Goal: Transaction & Acquisition: Download file/media

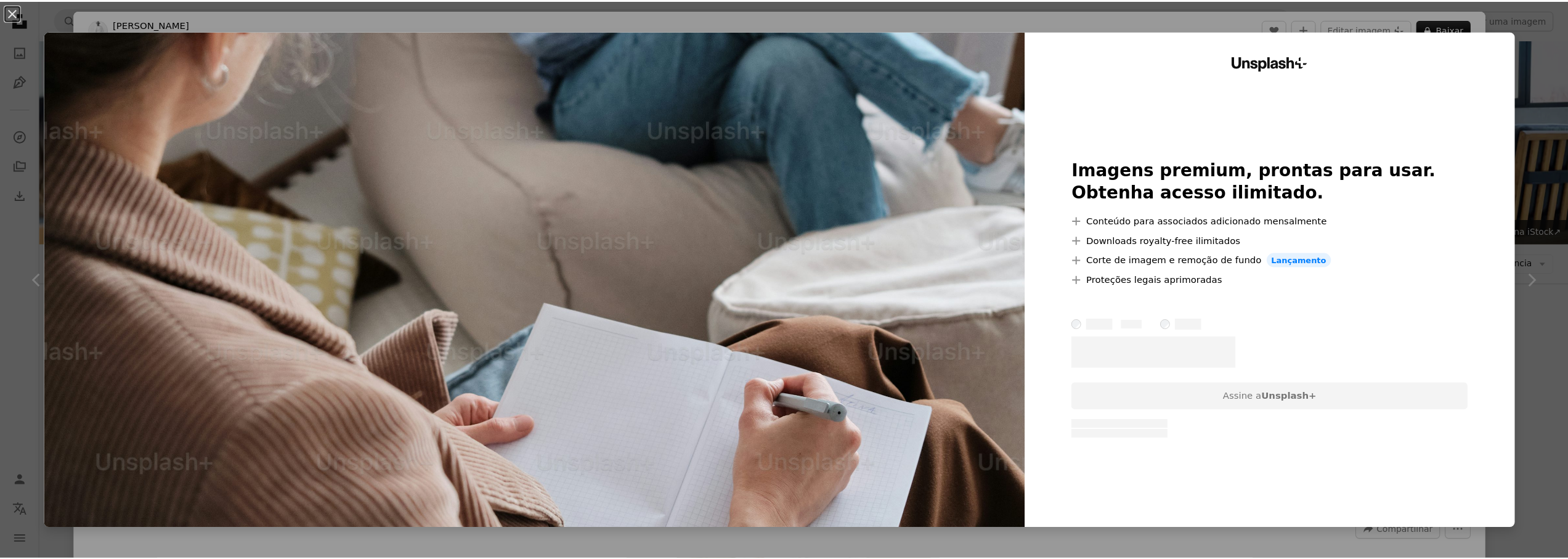
scroll to position [3874, 0]
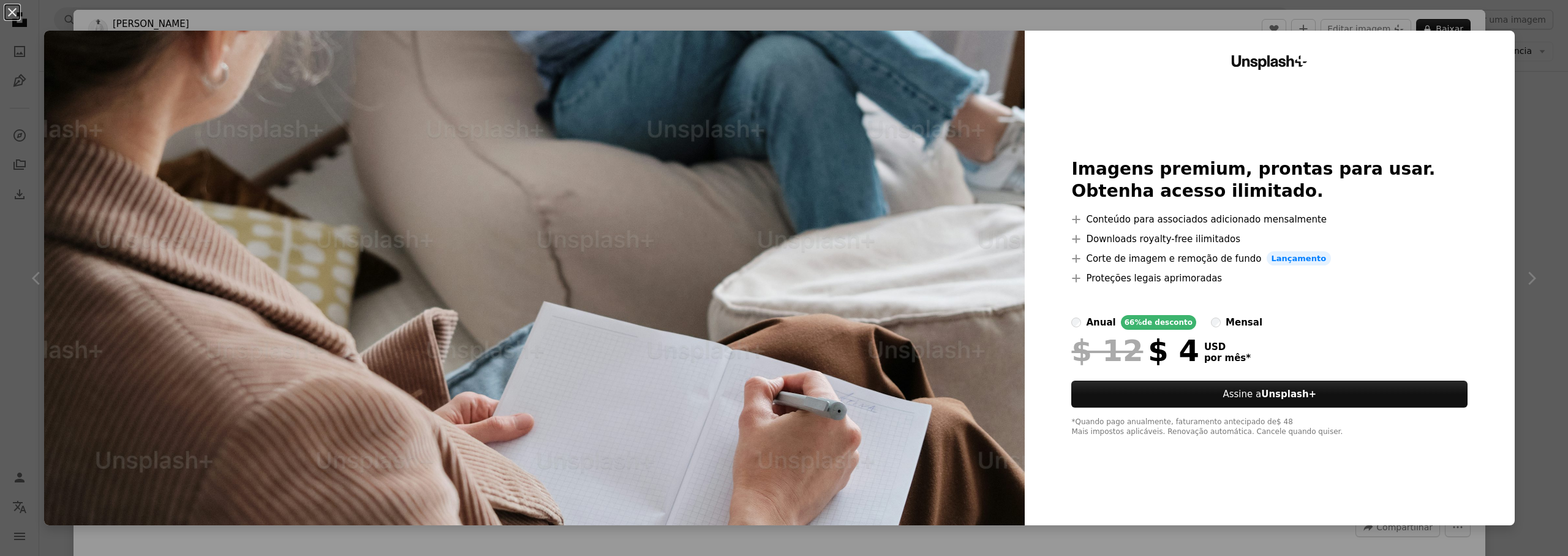
click at [1330, 19] on div "An X shape Unsplash+ Imagens premium, prontas para usar. Obtenha acesso ilimita…" at bounding box center [784, 278] width 1568 height 556
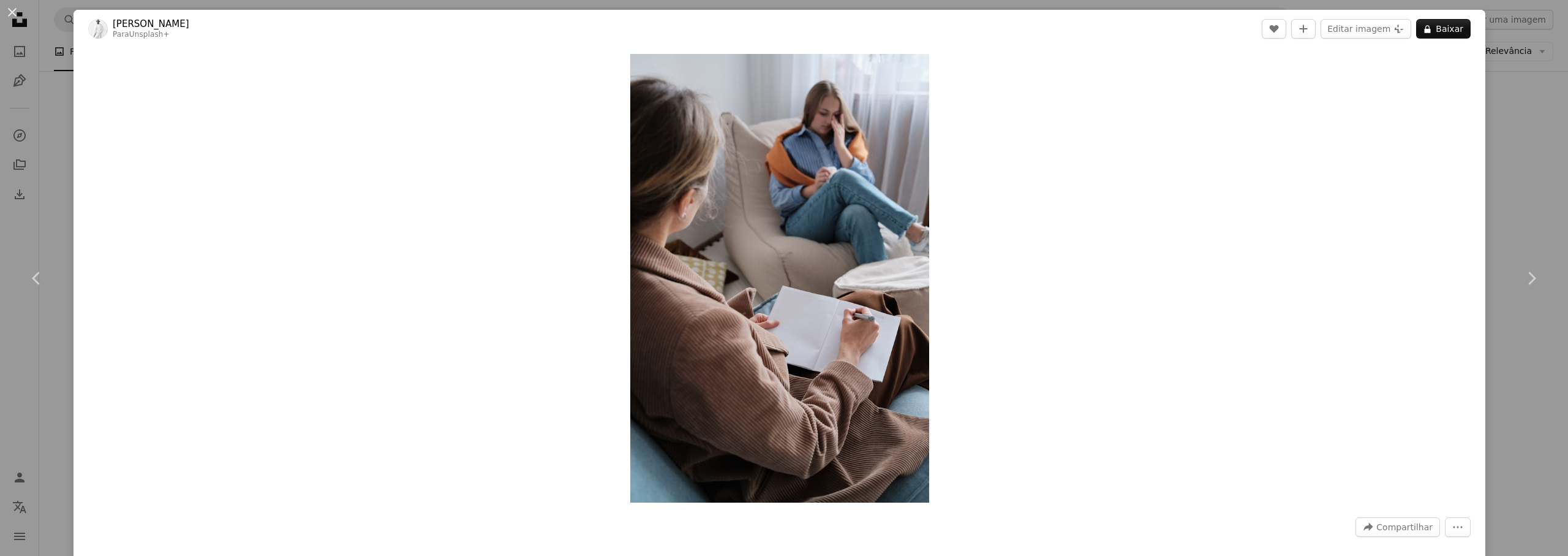
click at [1539, 146] on div "An X shape Chevron left Chevron right [PERSON_NAME] Para Unsplash+ A heart A pl…" at bounding box center [784, 278] width 1568 height 556
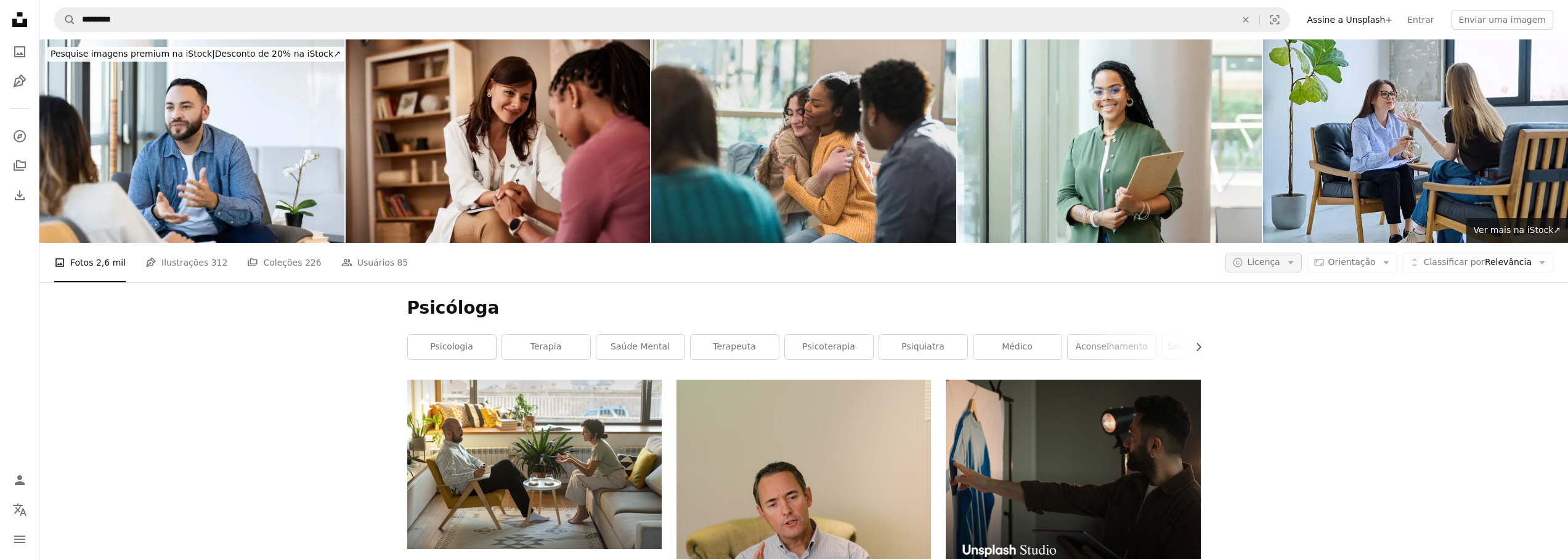
click at [1294, 267] on icon "Arrow down" at bounding box center [1291, 263] width 12 height 12
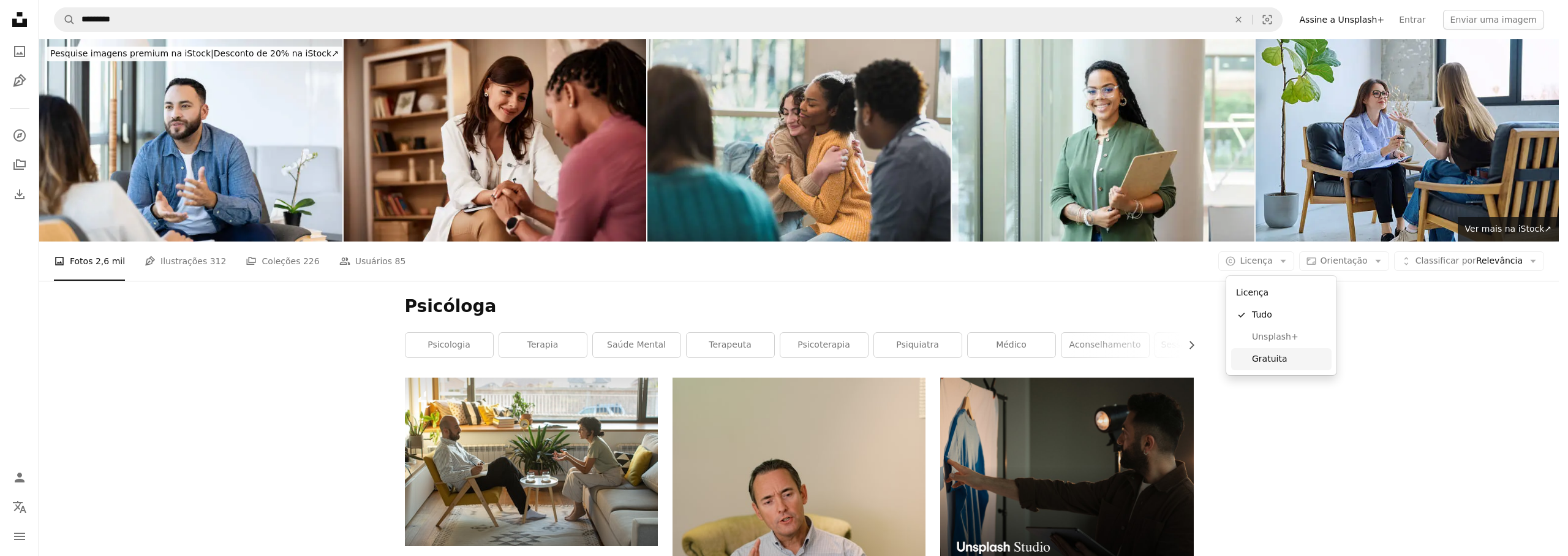
click at [1274, 352] on link "Gratuita" at bounding box center [1282, 358] width 100 height 22
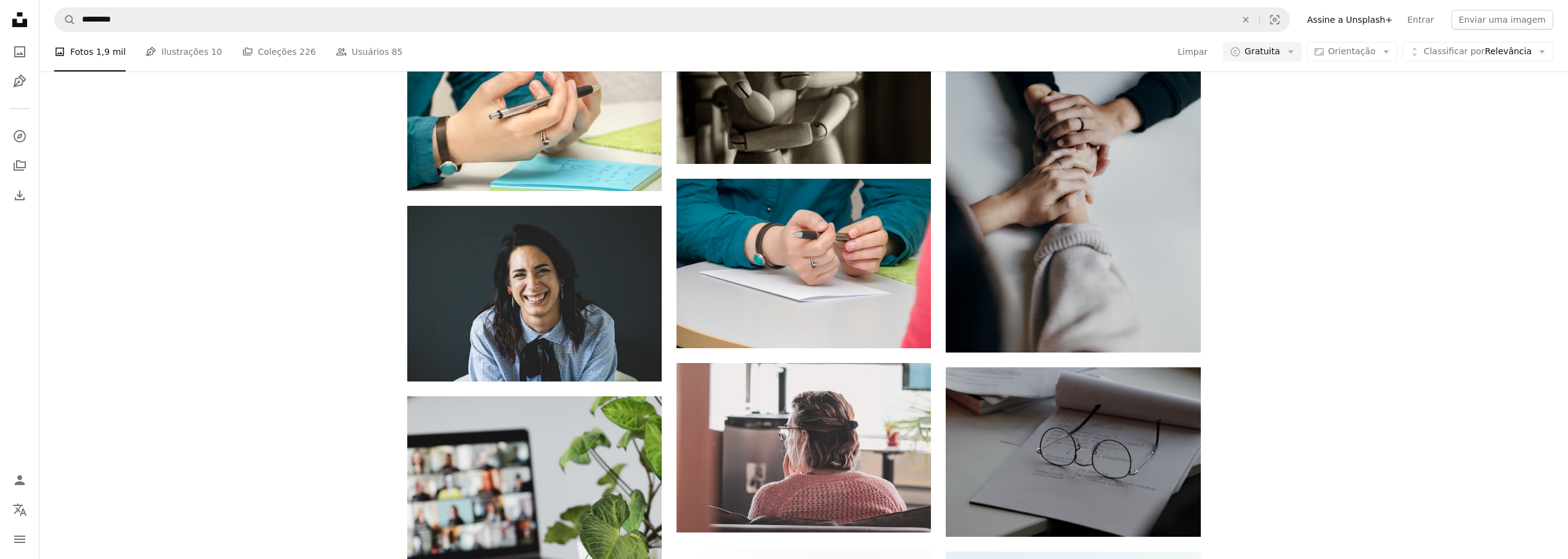
scroll to position [754, 0]
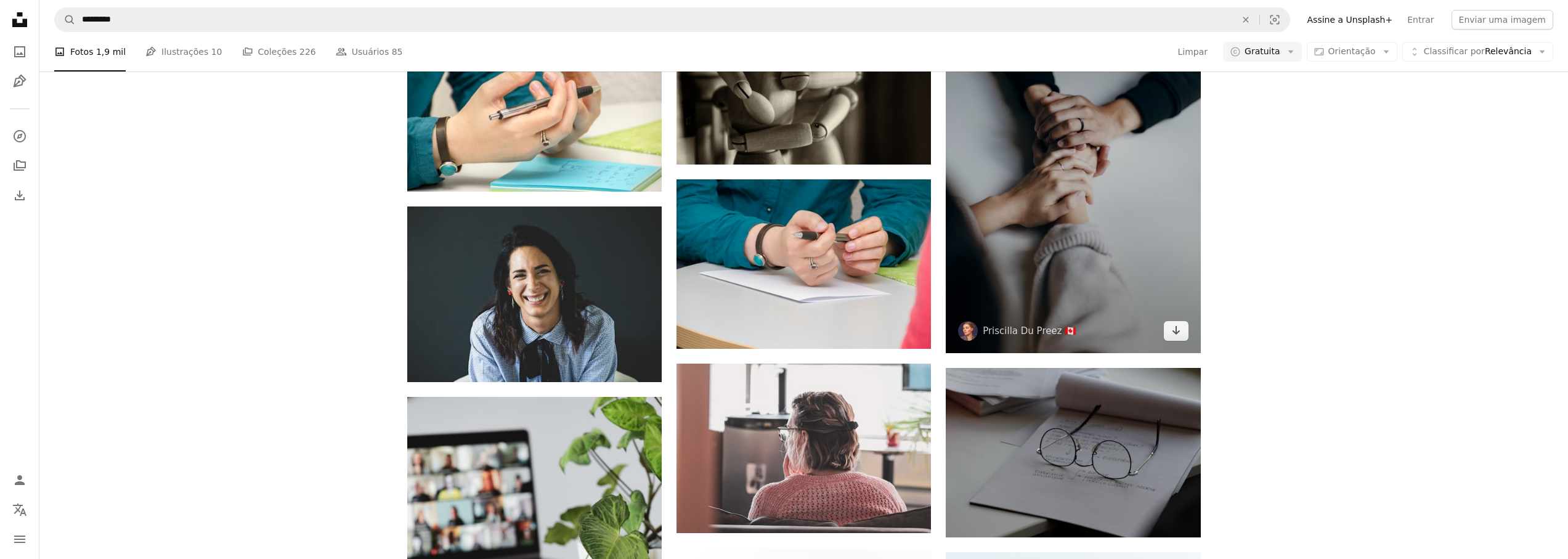
click at [1159, 169] on img at bounding box center [1073, 162] width 254 height 382
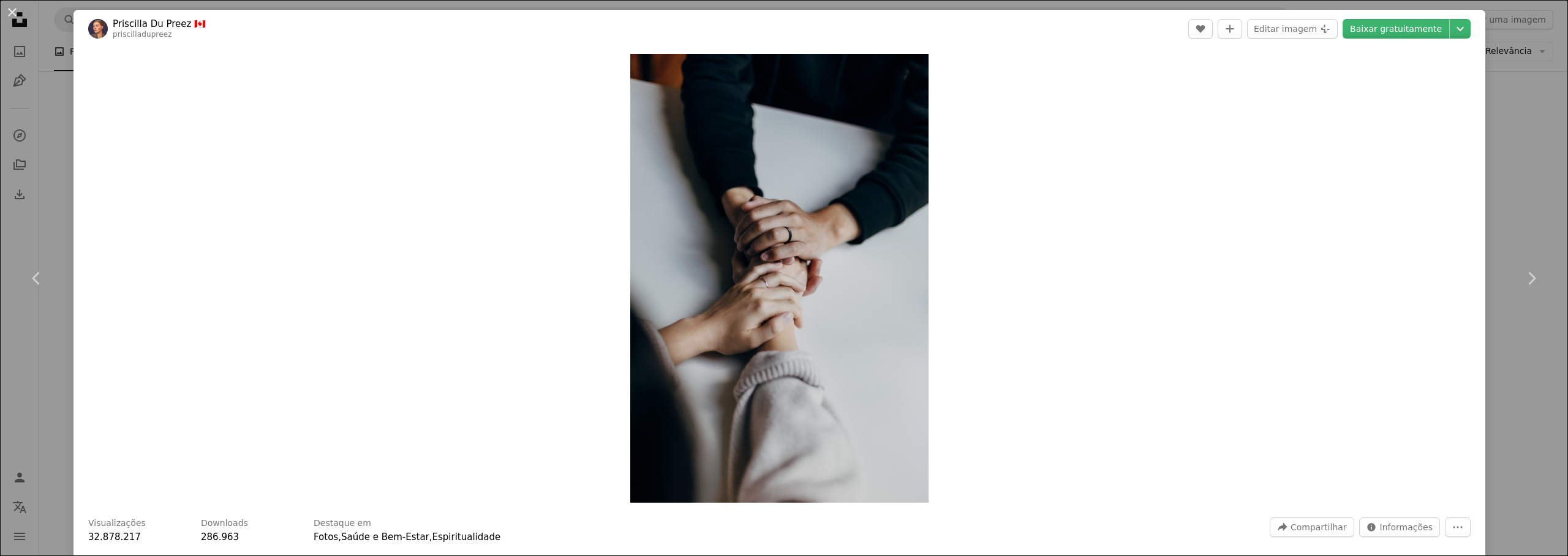
click at [1504, 160] on div "An X shape Chevron left Chevron right Priscilla Du Preez 🇨🇦 priscilladupreez A …" at bounding box center [784, 278] width 1568 height 556
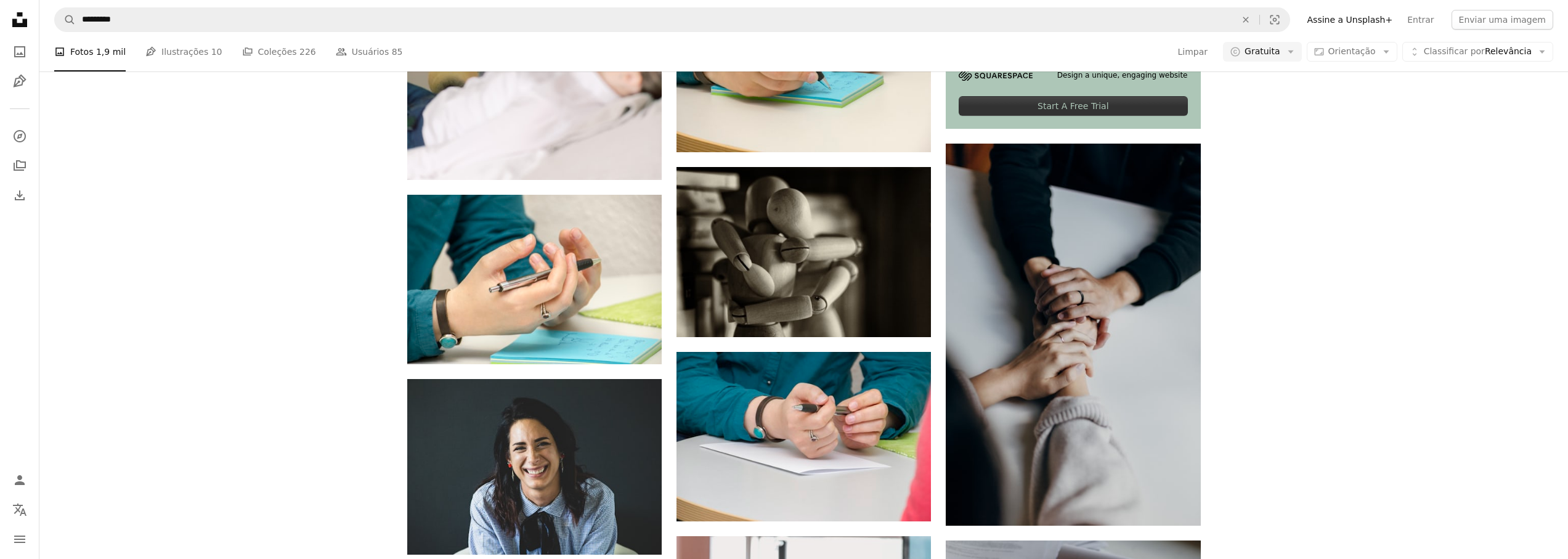
scroll to position [582, 0]
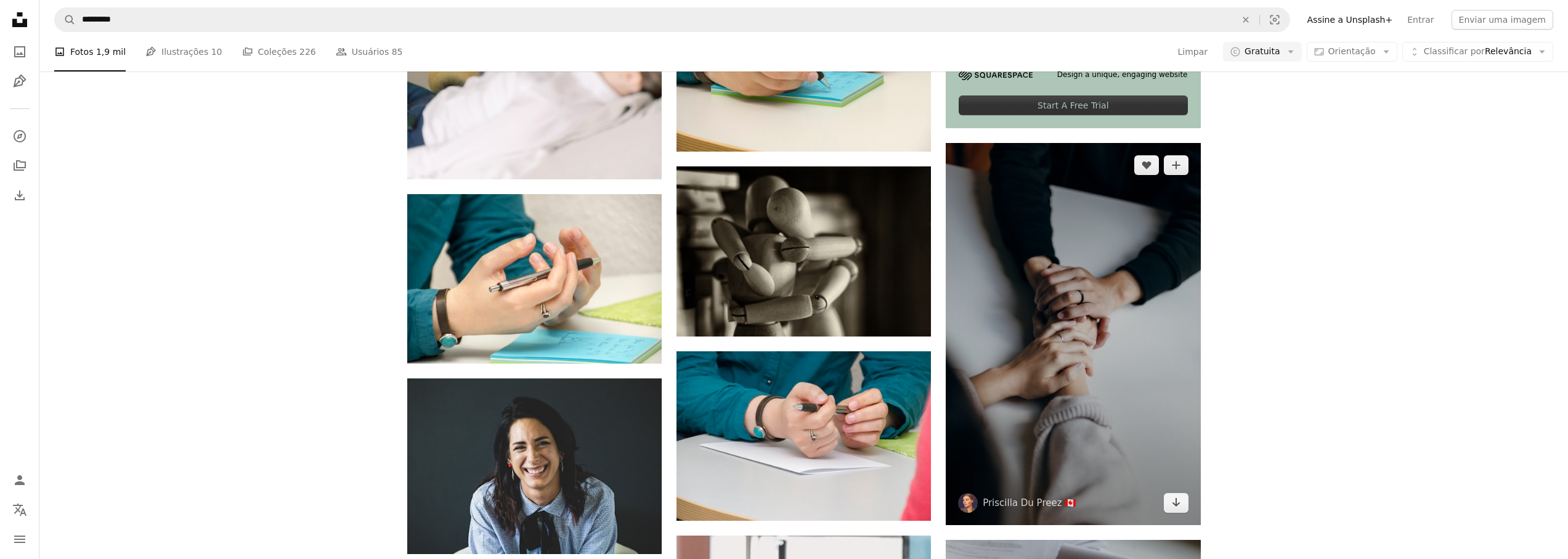
click at [1170, 258] on img at bounding box center [1073, 334] width 254 height 382
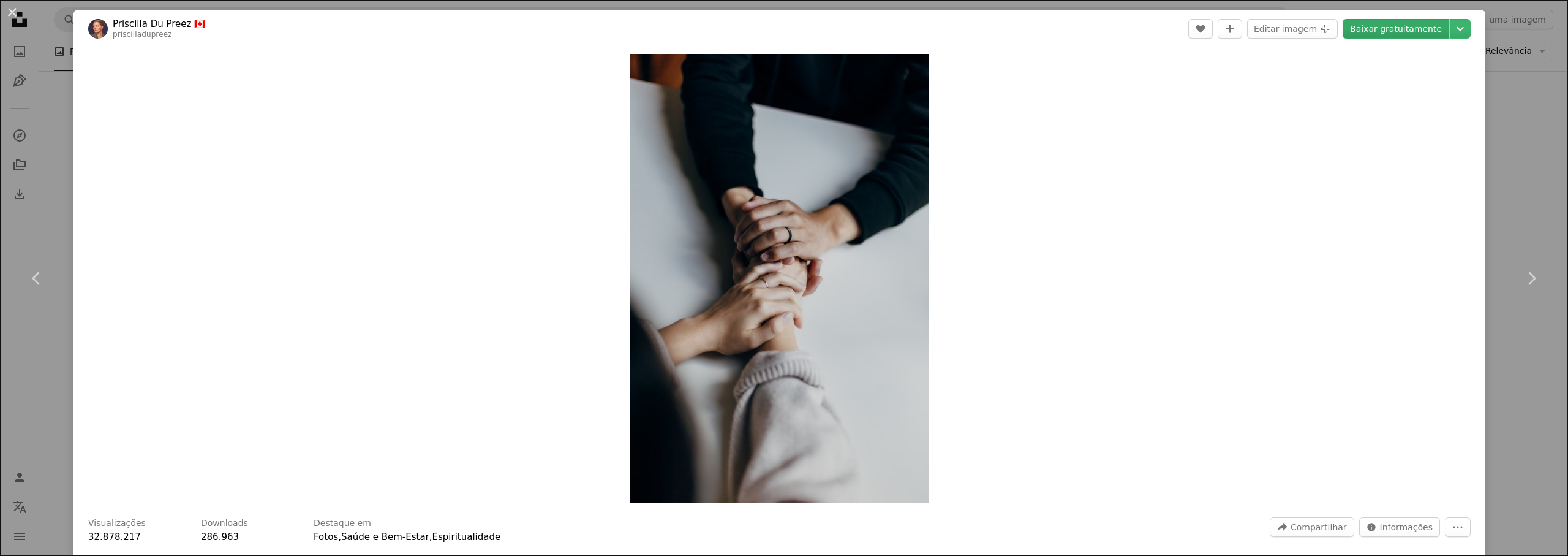
click at [1403, 27] on link "Baixar gratuitamente" at bounding box center [1396, 29] width 107 height 20
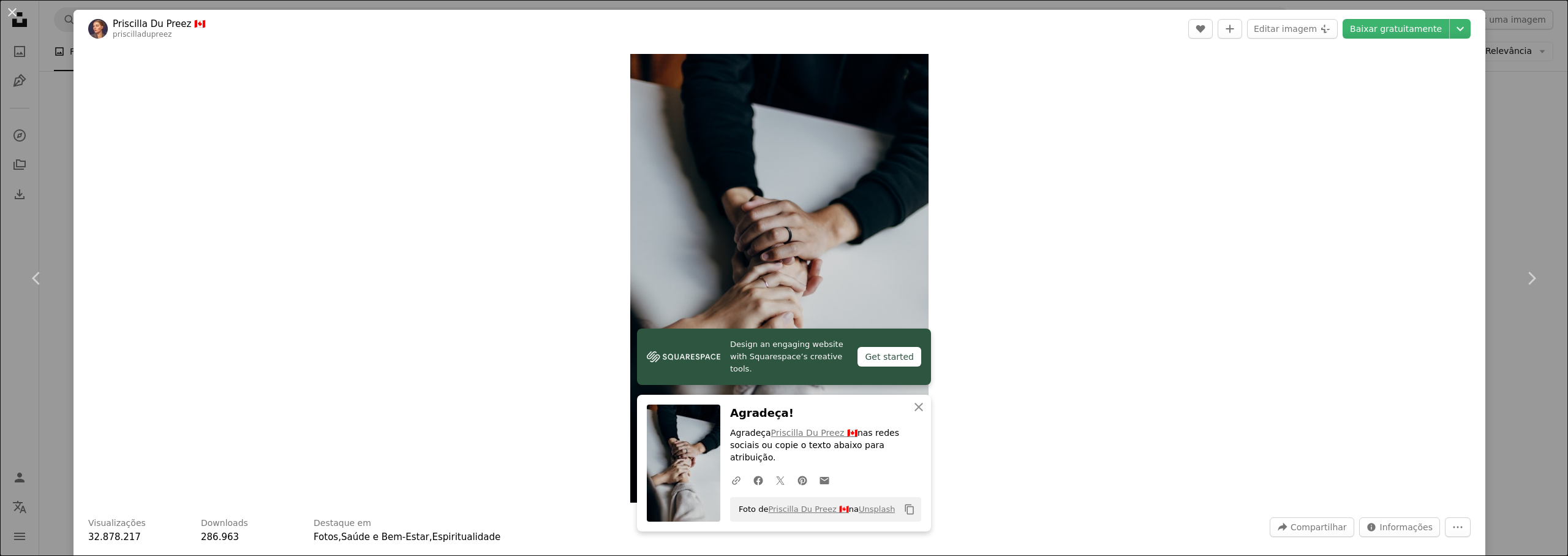
click at [1524, 192] on div "An X shape Chevron left Chevron right Design an engaging website with Squarespa…" at bounding box center [784, 278] width 1568 height 556
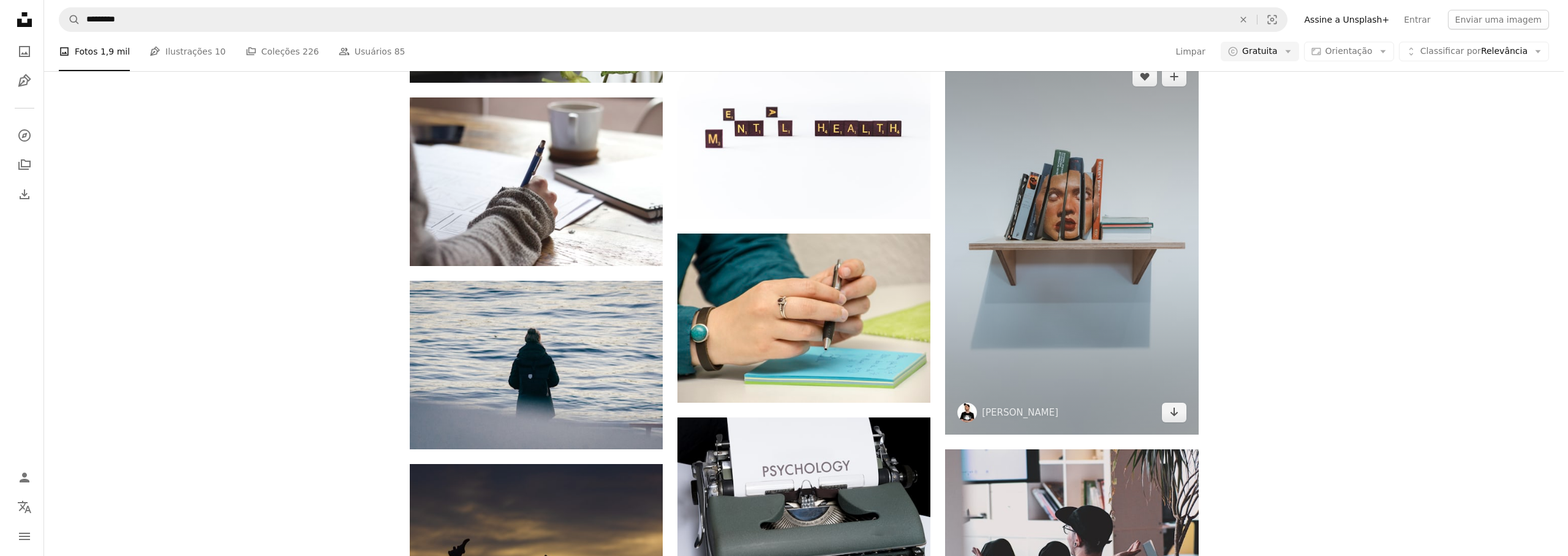
scroll to position [1207, 0]
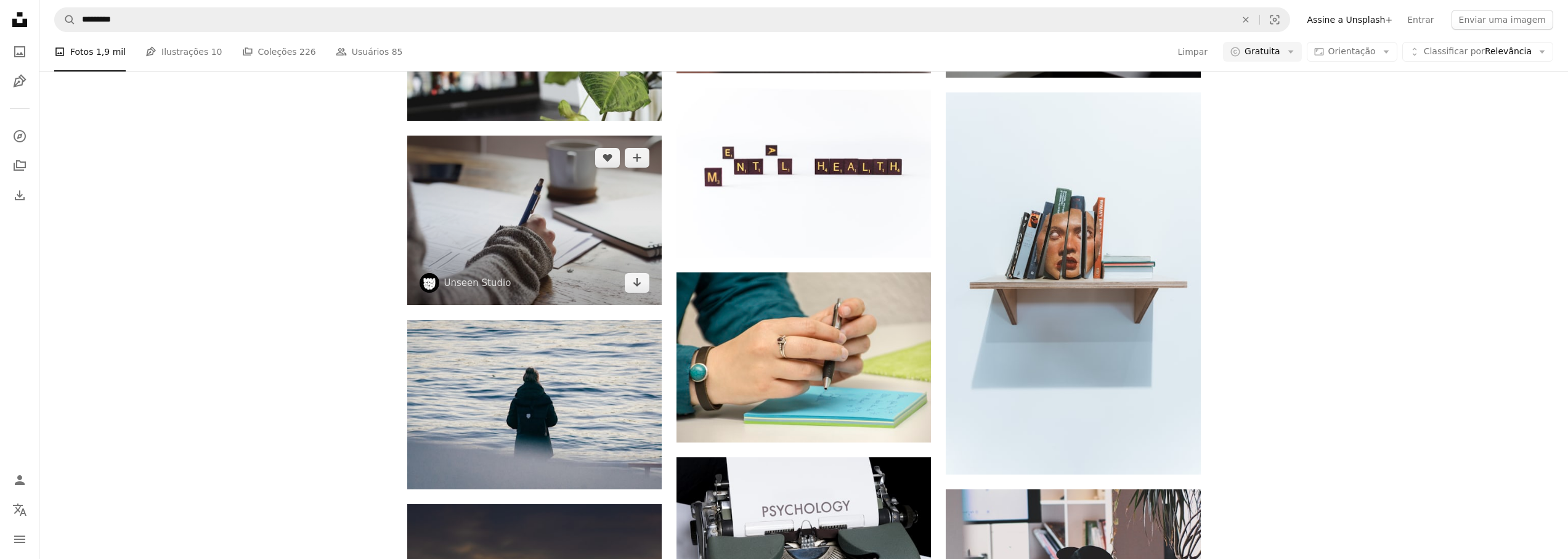
click at [556, 209] on img at bounding box center [534, 220] width 254 height 169
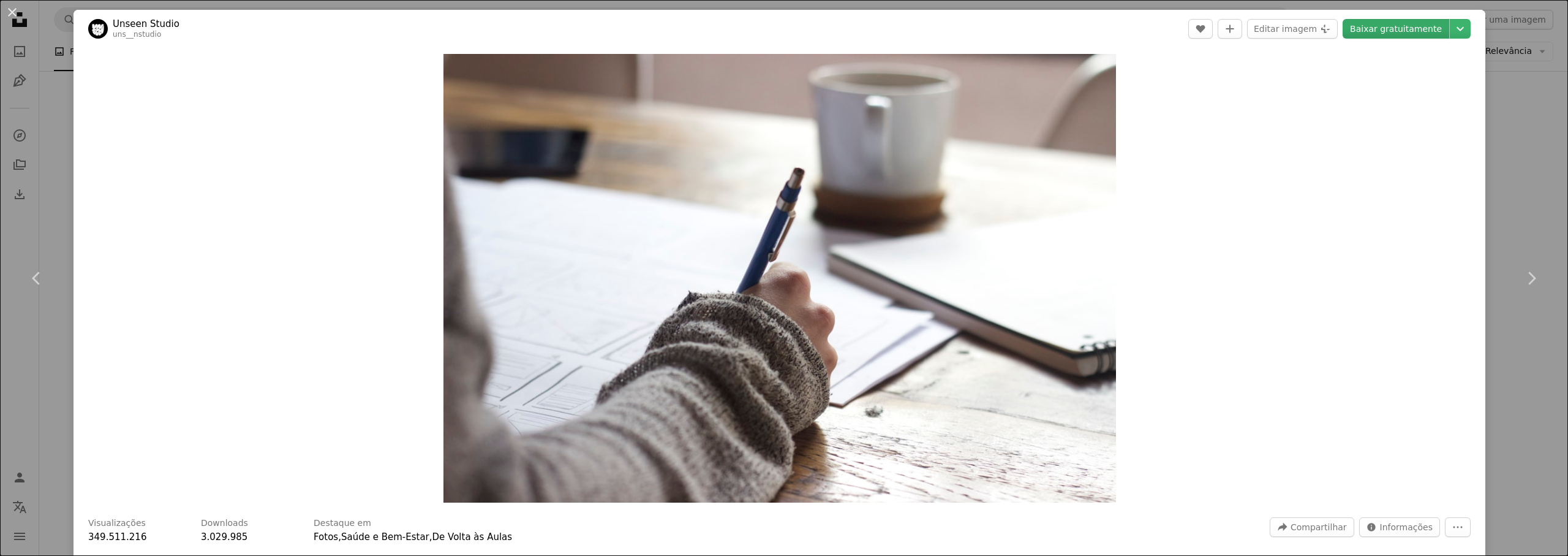
click at [1365, 29] on link "Baixar gratuitamente" at bounding box center [1396, 29] width 107 height 20
